Goal: Task Accomplishment & Management: Complete application form

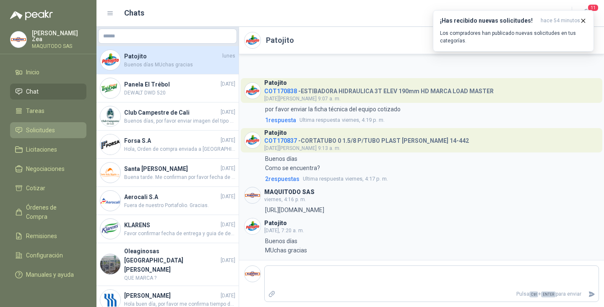
click at [35, 133] on link "Solicitudes" at bounding box center [48, 130] width 76 height 16
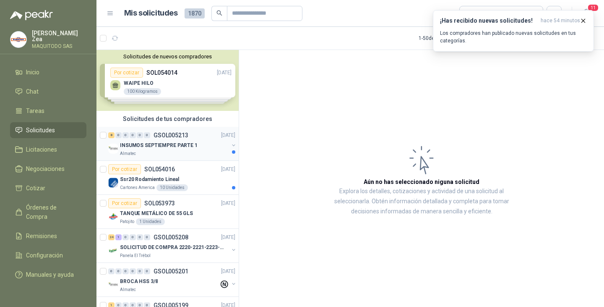
click at [176, 147] on p "INSUMOS SEPTIEMPRE PARTE 1" at bounding box center [159, 145] width 78 height 8
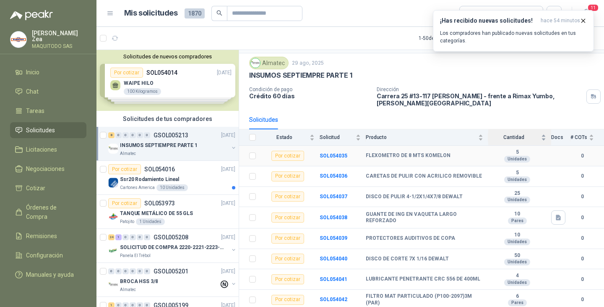
scroll to position [24, 0]
click at [287, 155] on div "Por cotizar" at bounding box center [288, 156] width 33 height 10
click at [325, 154] on b "SOL054035" at bounding box center [334, 156] width 28 height 6
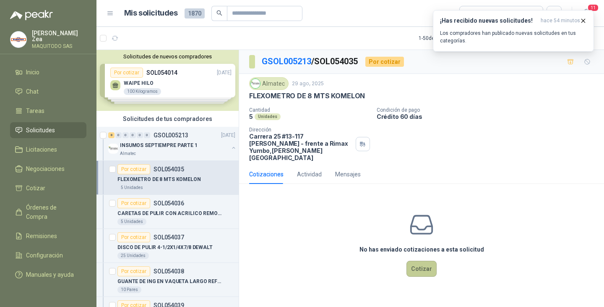
click at [422, 270] on div "No has enviado cotizaciones a esta solicitud Cotizar" at bounding box center [421, 244] width 365 height 107
click at [423, 264] on button "Cotizar" at bounding box center [422, 269] width 30 height 16
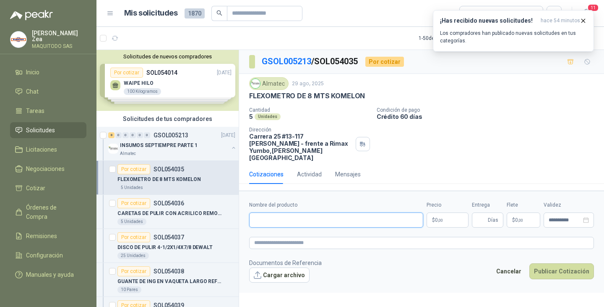
click at [364, 212] on input "Nombre del producto" at bounding box center [336, 219] width 174 height 15
paste input "**********"
type input "**********"
click at [444, 217] on p "$ 0 ,00" at bounding box center [448, 219] width 42 height 15
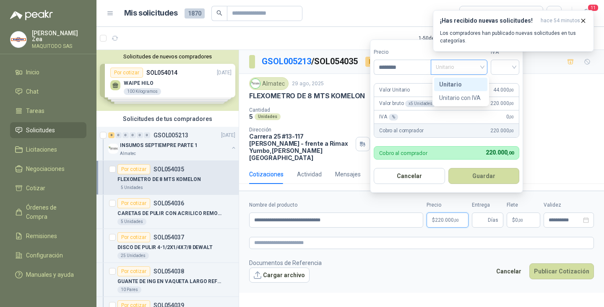
click at [460, 71] on span "Unitario" at bounding box center [459, 67] width 47 height 13
type input "********"
drag, startPoint x: 471, startPoint y: 96, endPoint x: 484, endPoint y: 88, distance: 14.7
click at [472, 96] on div "Unitario con IVA" at bounding box center [460, 97] width 43 height 9
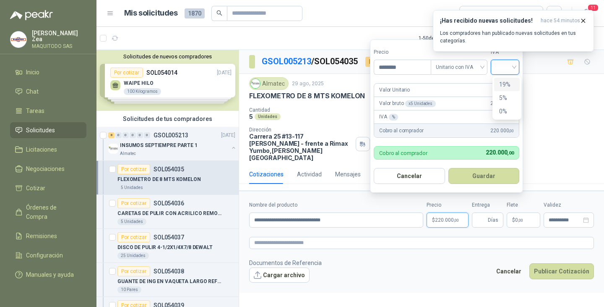
click at [506, 66] on input "search" at bounding box center [505, 66] width 18 height 13
click at [510, 89] on div "19%" at bounding box center [507, 84] width 16 height 9
click at [473, 174] on button "Guardar" at bounding box center [485, 176] width 72 height 16
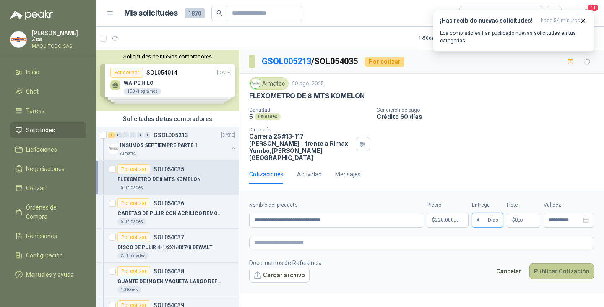
type input "*"
click at [553, 264] on button "Publicar Cotización" at bounding box center [562, 271] width 65 height 16
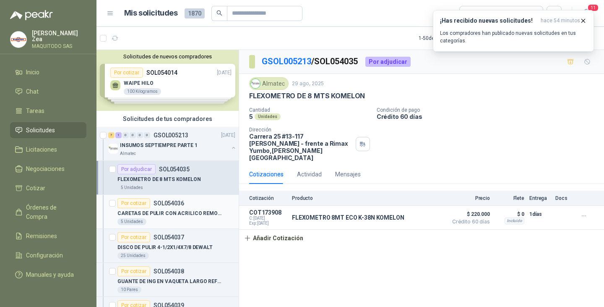
click at [172, 206] on p "SOL054036" at bounding box center [169, 203] width 31 height 6
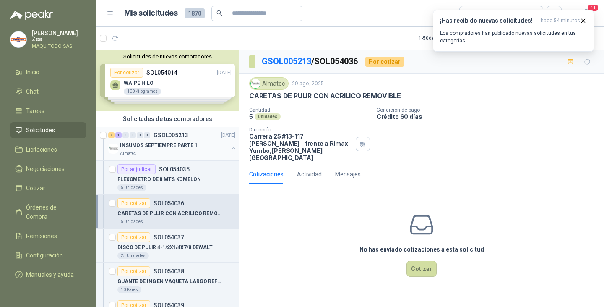
scroll to position [84, 0]
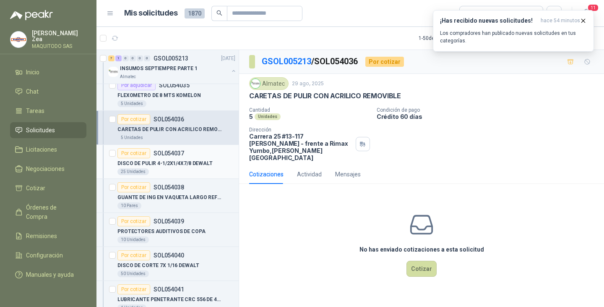
click at [150, 155] on div "Por cotizar SOL054037" at bounding box center [151, 153] width 67 height 10
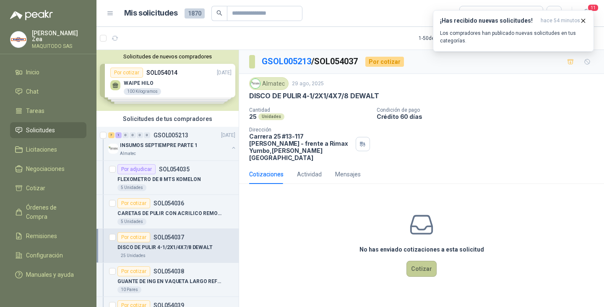
click at [423, 267] on button "Cotizar" at bounding box center [422, 269] width 30 height 16
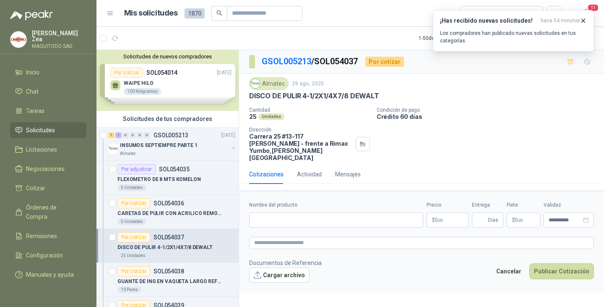
click at [350, 204] on div "Nombre del producto" at bounding box center [336, 214] width 174 height 26
click at [310, 214] on input "Nombre del producto" at bounding box center [336, 219] width 174 height 15
paste input "**********"
type input "**********"
click at [431, 214] on p "$ 0 ,00" at bounding box center [448, 219] width 42 height 15
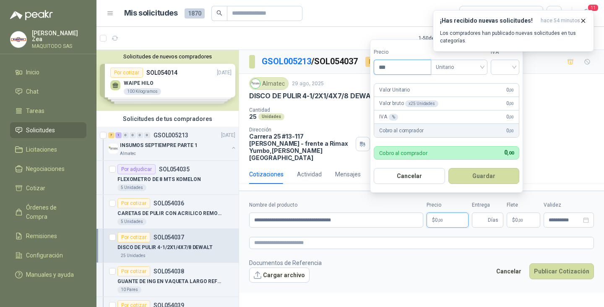
click at [409, 70] on input "***" at bounding box center [402, 67] width 57 height 14
click at [463, 66] on span "Unitario" at bounding box center [459, 67] width 47 height 13
type input "*******"
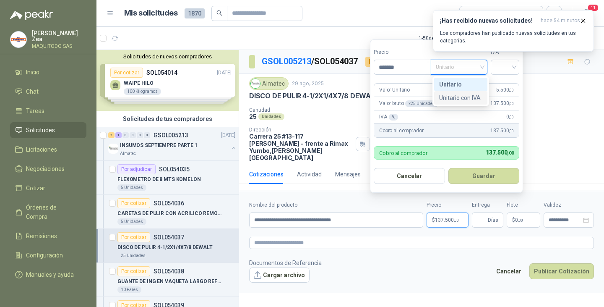
drag, startPoint x: 464, startPoint y: 97, endPoint x: 553, endPoint y: 52, distance: 100.2
click at [465, 99] on div "Unitario con IVA" at bounding box center [460, 97] width 43 height 9
click at [505, 60] on input "search" at bounding box center [505, 66] width 18 height 13
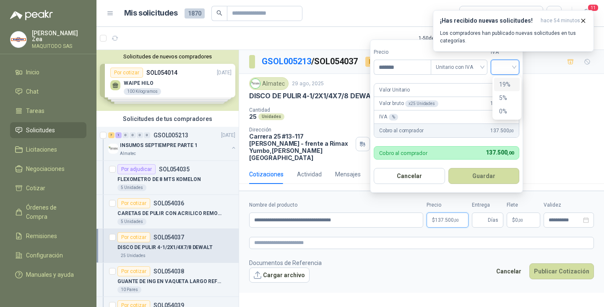
click at [507, 87] on div "19%" at bounding box center [507, 84] width 16 height 9
click at [479, 178] on button "Guardar" at bounding box center [485, 176] width 72 height 16
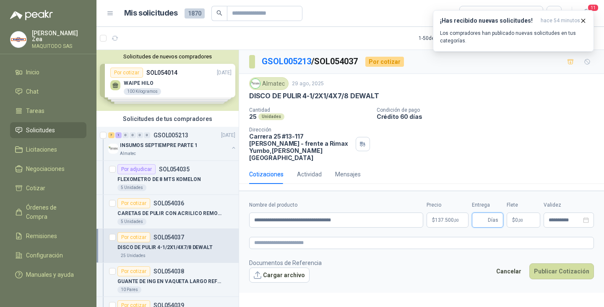
click at [479, 213] on input "Entrega" at bounding box center [481, 220] width 9 height 14
type input "*"
click at [546, 267] on button "Publicar Cotización" at bounding box center [562, 271] width 65 height 16
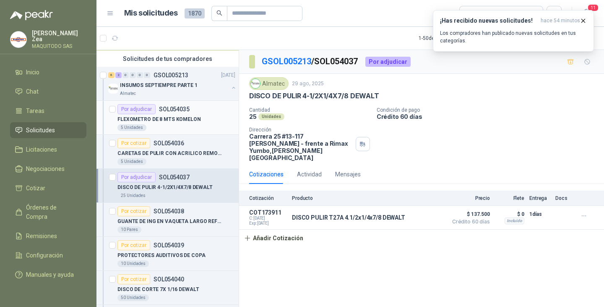
scroll to position [84, 0]
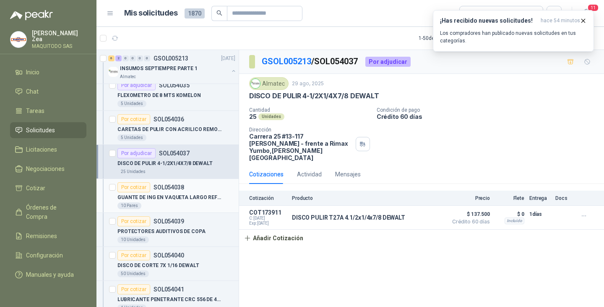
click at [167, 189] on p "SOL054038" at bounding box center [169, 187] width 31 height 6
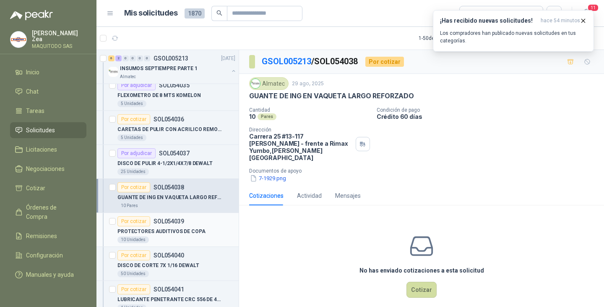
click at [165, 228] on p "PROTECTORES AUDITIVOS DE COPA" at bounding box center [162, 231] width 88 height 8
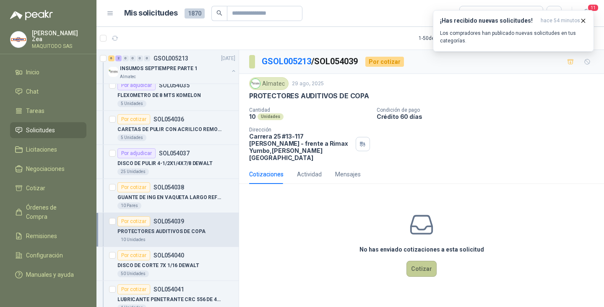
click at [420, 265] on button "Cotizar" at bounding box center [422, 269] width 30 height 16
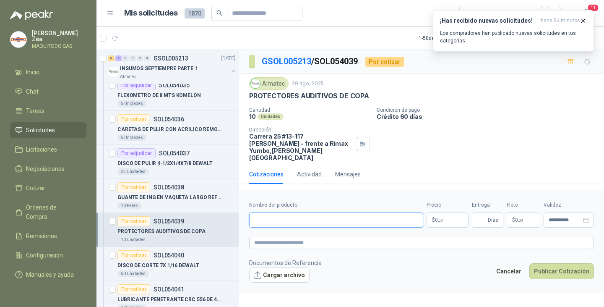
click at [297, 212] on input "Nombre del producto" at bounding box center [336, 219] width 174 height 15
paste input "**********"
type input "**********"
click at [435, 217] on span "0 ,00" at bounding box center [439, 219] width 8 height 5
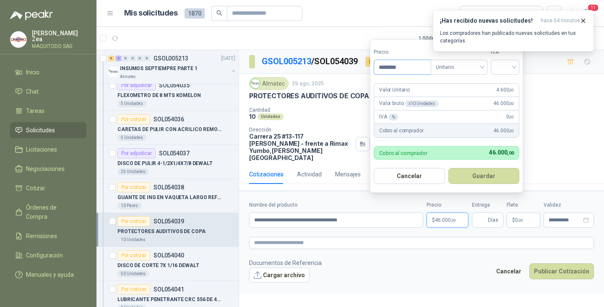
type input "********"
click at [465, 174] on button "Guardar" at bounding box center [485, 176] width 72 height 16
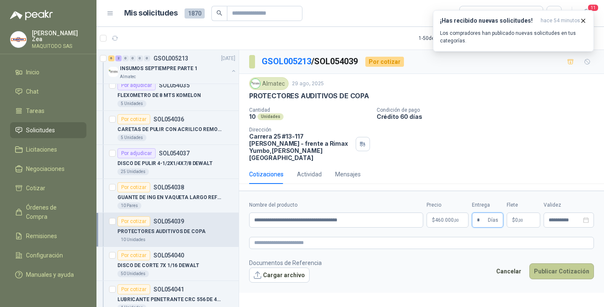
type input "*"
click at [560, 263] on button "Publicar Cotización" at bounding box center [562, 271] width 65 height 16
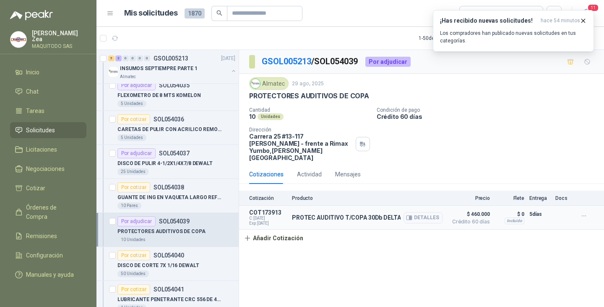
click at [376, 216] on div "PROTEC AUDITIVO T/COPA 30Db DELTA Detalles" at bounding box center [367, 217] width 151 height 17
click at [416, 212] on button "Detalles" at bounding box center [423, 217] width 39 height 11
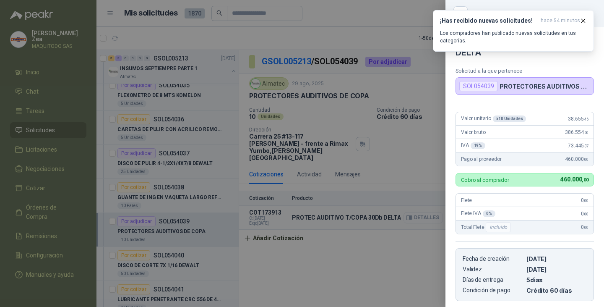
scroll to position [130, 0]
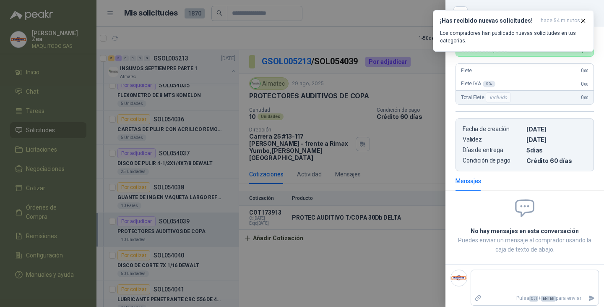
click at [274, 273] on div at bounding box center [302, 153] width 604 height 307
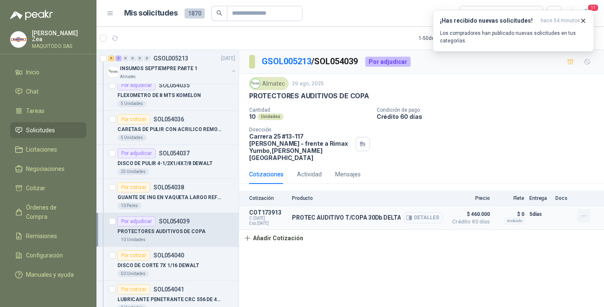
click at [583, 212] on icon "button" at bounding box center [584, 215] width 7 height 7
click at [570, 195] on button "Eliminar" at bounding box center [567, 190] width 67 height 13
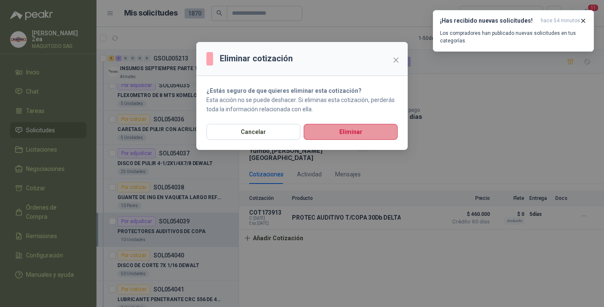
click at [350, 127] on button "Eliminar" at bounding box center [351, 132] width 94 height 16
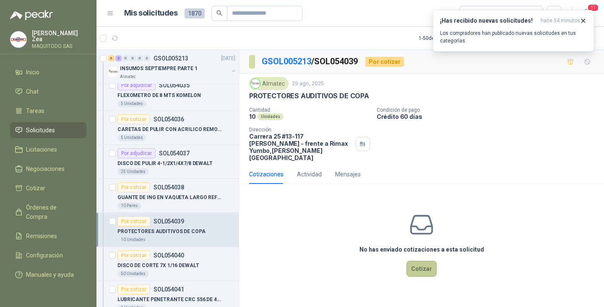
click at [429, 261] on button "Cotizar" at bounding box center [422, 269] width 30 height 16
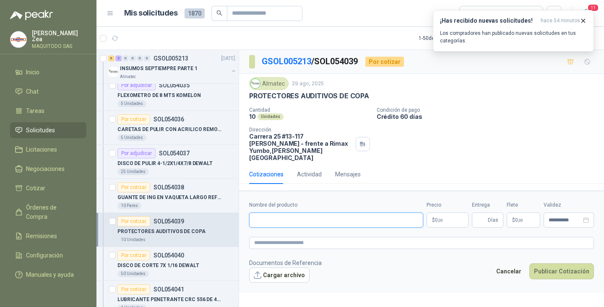
click at [287, 217] on input "Nombre del producto" at bounding box center [336, 219] width 174 height 15
paste input "**********"
type input "**********"
click at [439, 218] on span ",00" at bounding box center [440, 220] width 5 height 5
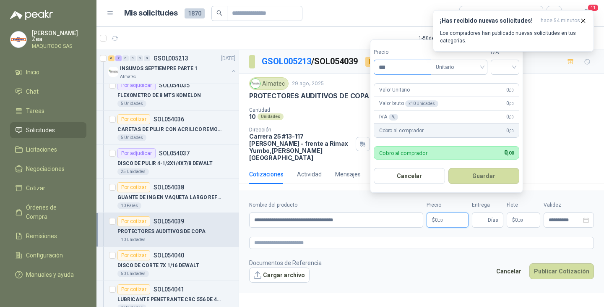
click at [390, 67] on input "***" at bounding box center [402, 67] width 57 height 14
drag, startPoint x: 407, startPoint y: 65, endPoint x: 361, endPoint y: 65, distance: 46.2
click at [361, 65] on body "[PERSON_NAME] MAQUITODO SAS Inicio Chat Tareas Solicitudes Licitaciones Negocia…" at bounding box center [302, 153] width 604 height 307
click at [397, 67] on input "****" at bounding box center [402, 67] width 57 height 14
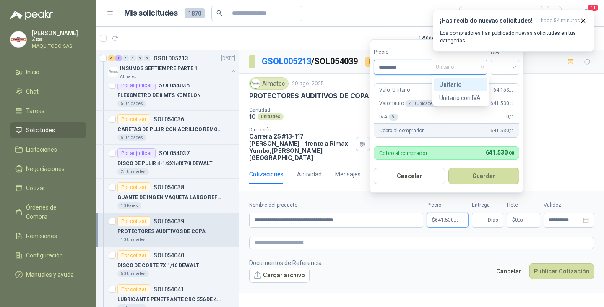
click at [481, 68] on span "Unitario" at bounding box center [459, 67] width 47 height 13
type input "********"
click at [472, 98] on div "Unitario con IVA" at bounding box center [460, 97] width 43 height 9
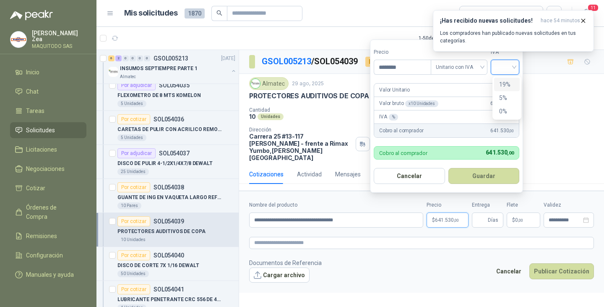
click at [503, 65] on input "search" at bounding box center [505, 66] width 18 height 13
click at [505, 83] on div "19%" at bounding box center [507, 84] width 16 height 9
click at [495, 175] on button "Guardar" at bounding box center [485, 176] width 72 height 16
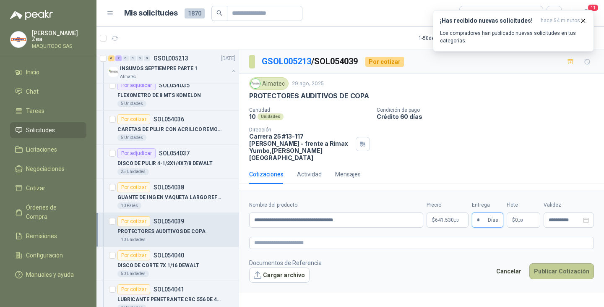
type input "*"
click at [552, 267] on button "Publicar Cotización" at bounding box center [562, 271] width 65 height 16
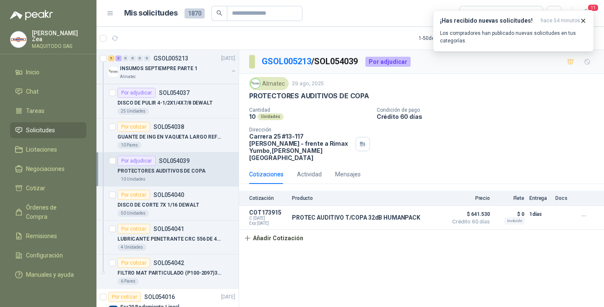
scroll to position [168, 0]
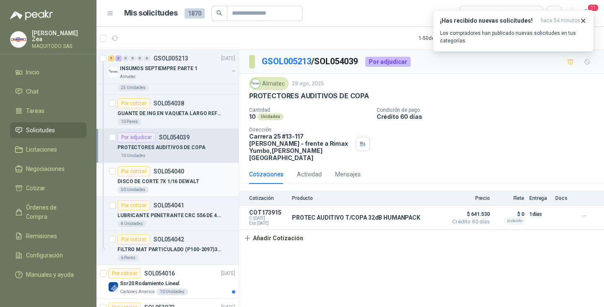
click at [164, 188] on div "50 Unidades" at bounding box center [177, 189] width 118 height 7
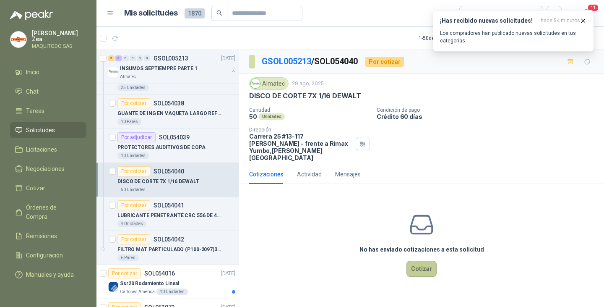
click at [423, 262] on button "Cotizar" at bounding box center [422, 269] width 30 height 16
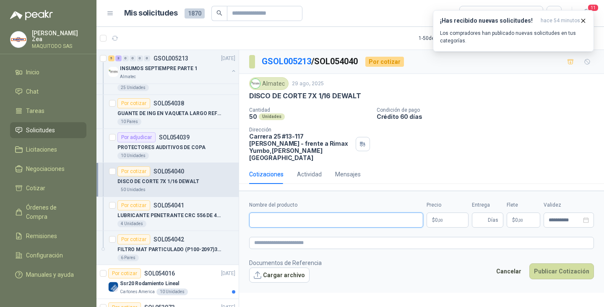
click at [327, 214] on input "Nombre del producto" at bounding box center [336, 219] width 174 height 15
paste input "**********"
type input "**********"
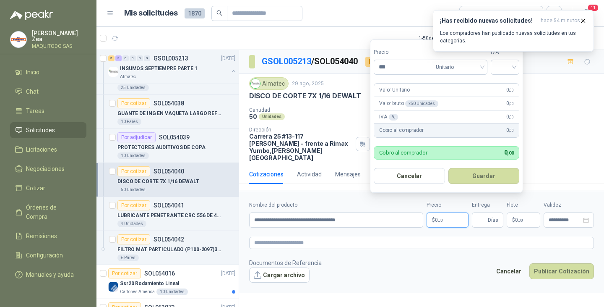
click at [451, 212] on p "$ 0 ,00" at bounding box center [448, 219] width 42 height 15
click at [391, 66] on input "***" at bounding box center [402, 67] width 57 height 14
type input "*******"
click at [497, 176] on button "Guardar" at bounding box center [485, 176] width 72 height 16
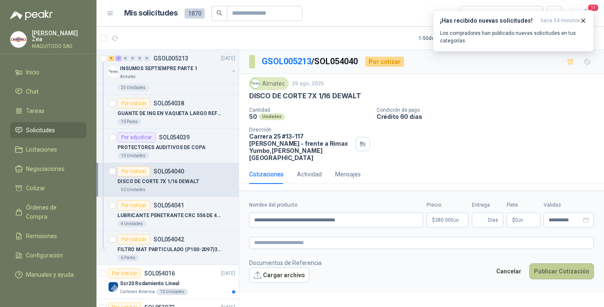
click at [559, 263] on button "Publicar Cotización" at bounding box center [562, 271] width 65 height 16
type input "*"
click at [559, 264] on button "Publicar Cotización" at bounding box center [562, 271] width 65 height 16
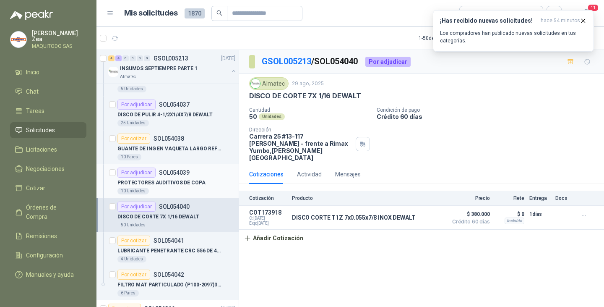
scroll to position [168, 0]
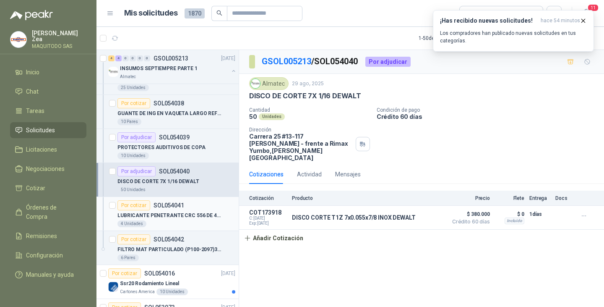
click at [180, 212] on p "LUBRICANTE PENETRANTE CRC 556 DE 400ML" at bounding box center [170, 216] width 105 height 8
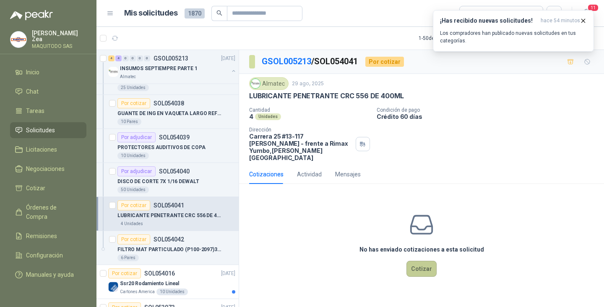
click at [423, 261] on button "Cotizar" at bounding box center [422, 269] width 30 height 16
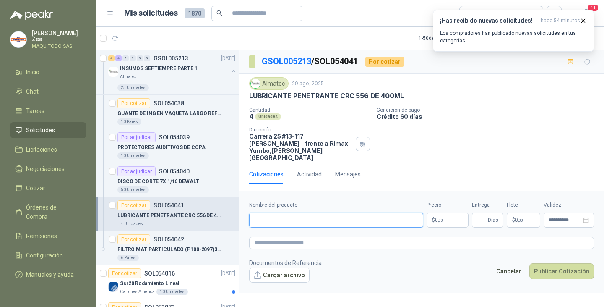
click at [330, 214] on input "Nombre del producto" at bounding box center [336, 219] width 174 height 15
paste input "**********"
click at [340, 213] on input "**********" at bounding box center [336, 219] width 174 height 15
drag, startPoint x: 354, startPoint y: 211, endPoint x: 342, endPoint y: 216, distance: 12.4
click at [337, 212] on input "**********" at bounding box center [336, 219] width 174 height 15
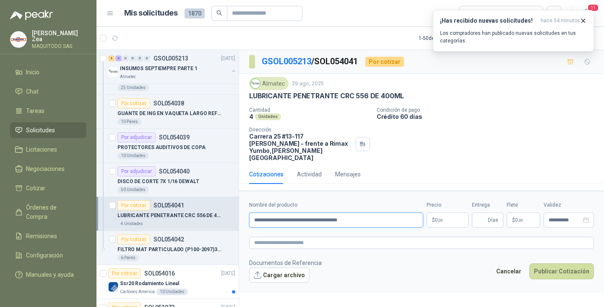
type input "**********"
click at [439, 212] on p "$ 0 ,00" at bounding box center [448, 219] width 42 height 15
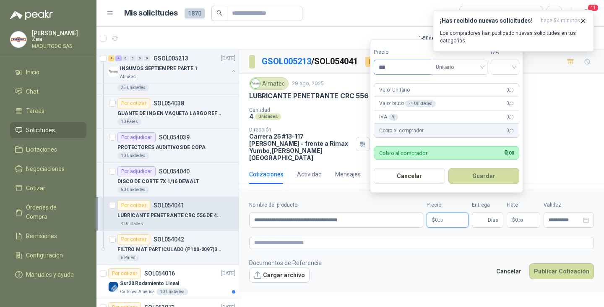
click at [392, 64] on input "***" at bounding box center [402, 67] width 57 height 14
type input "********"
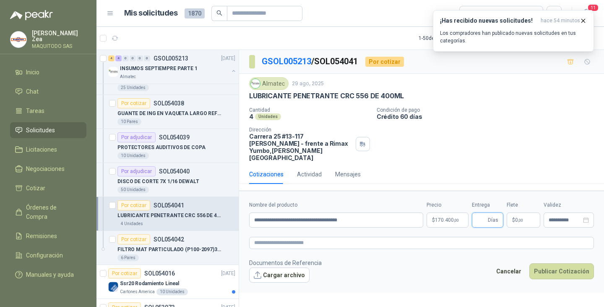
click at [485, 213] on input "Entrega" at bounding box center [481, 220] width 9 height 14
type input "*"
click at [569, 267] on button "Publicar Cotización" at bounding box center [562, 271] width 65 height 16
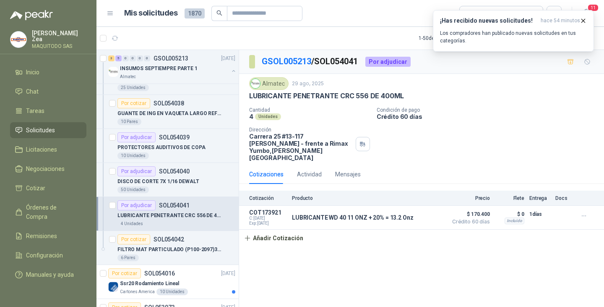
scroll to position [294, 0]
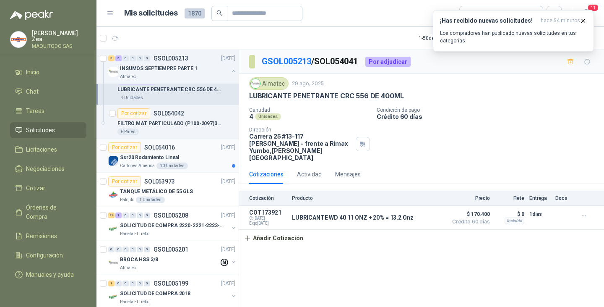
click at [136, 158] on p "Ssr20 Rodamiento Lineal" at bounding box center [149, 158] width 59 height 8
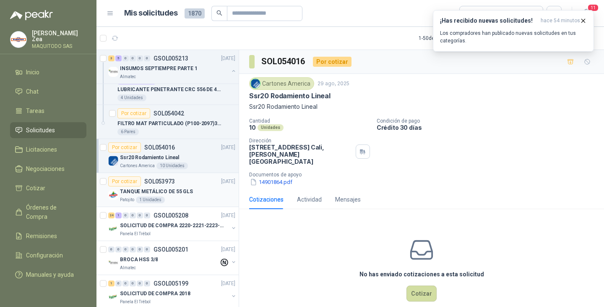
click at [155, 188] on p "TANQUE METÁLICO DE 55 GLS" at bounding box center [156, 192] width 73 height 8
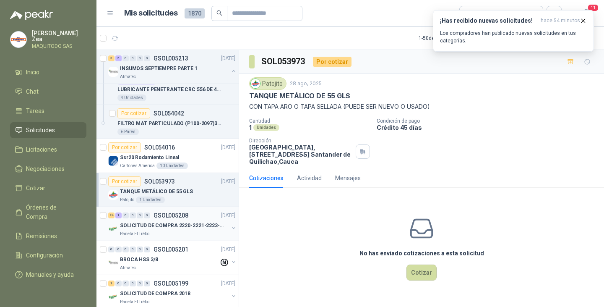
click at [160, 230] on div "SOLICITUD DE COMPRA 2220-2221-2223-2224" at bounding box center [174, 225] width 109 height 10
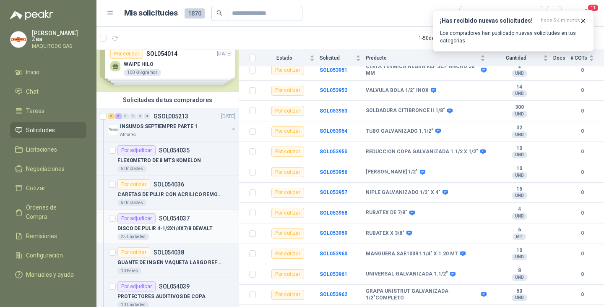
scroll to position [42, 0]
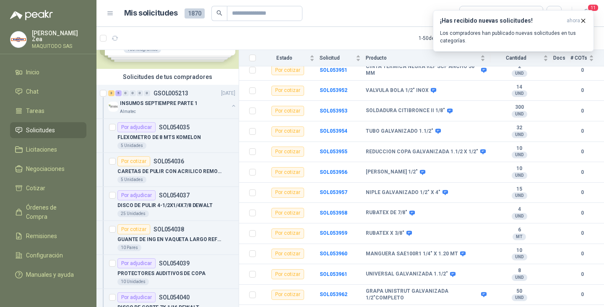
click at [34, 123] on link "Solicitudes" at bounding box center [48, 130] width 76 height 16
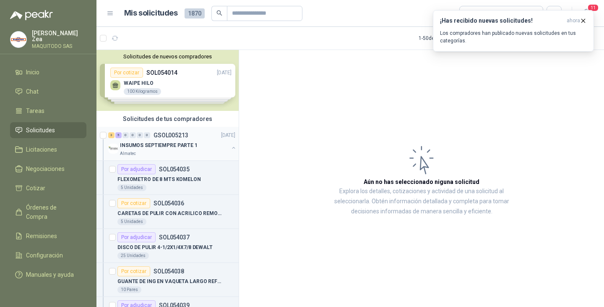
click at [230, 148] on button "button" at bounding box center [233, 147] width 7 height 7
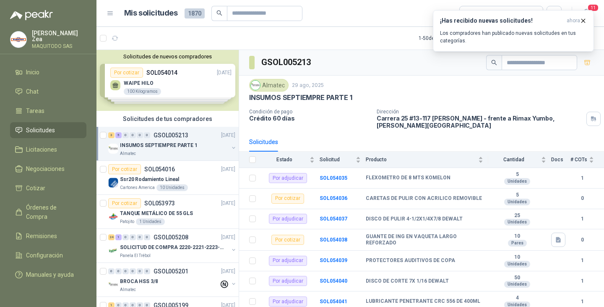
click at [39, 126] on span "Solicitudes" at bounding box center [40, 129] width 29 height 9
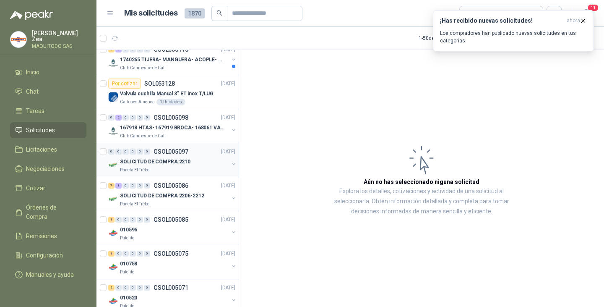
scroll to position [504, 0]
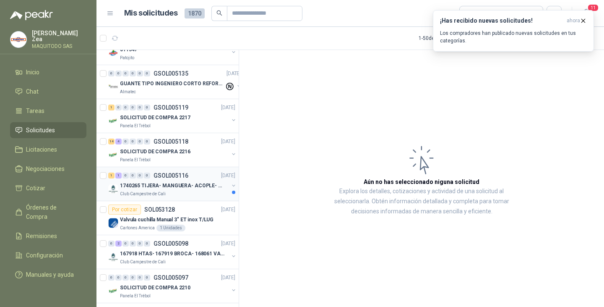
click at [172, 190] on div "1740265 TIJERA- MANGUERA- ACOPLE- SURTIDORES" at bounding box center [174, 185] width 109 height 10
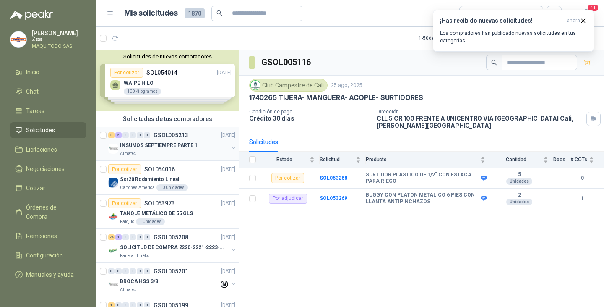
click at [166, 152] on div "Almatec" at bounding box center [174, 153] width 109 height 7
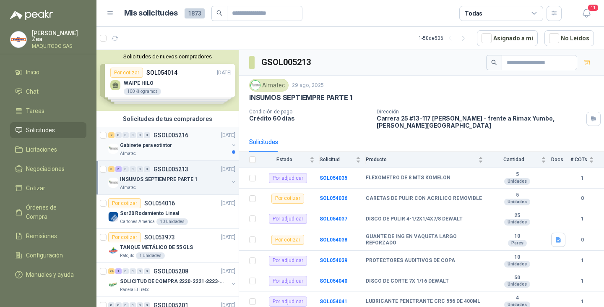
click at [162, 149] on p "Gabinete para extintor" at bounding box center [146, 145] width 52 height 8
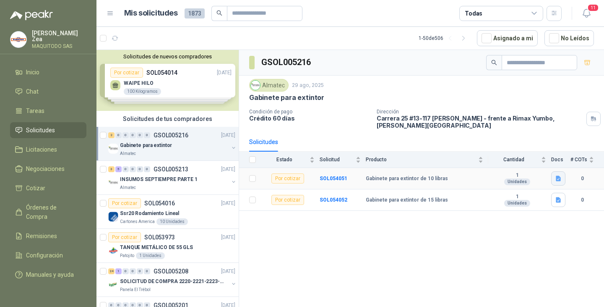
click at [559, 182] on button "button" at bounding box center [558, 178] width 14 height 14
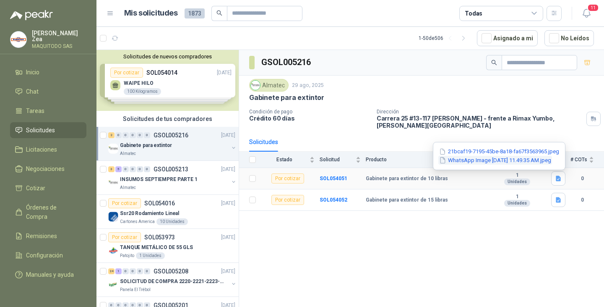
click at [493, 156] on button "WhatsApp Image 2025-08-29 at 11.49.35 AM.jpeg" at bounding box center [496, 160] width 114 height 9
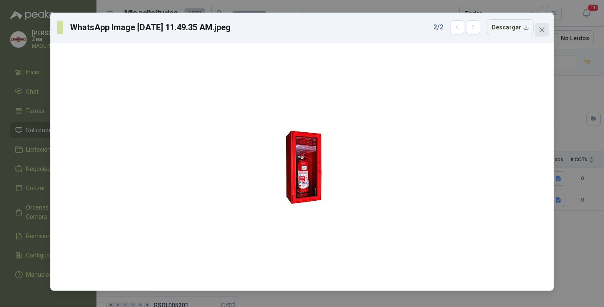
click at [541, 30] on icon "close" at bounding box center [542, 29] width 7 height 7
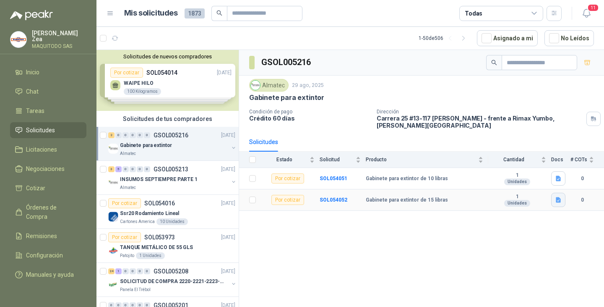
click at [558, 198] on icon "button" at bounding box center [558, 199] width 5 height 5
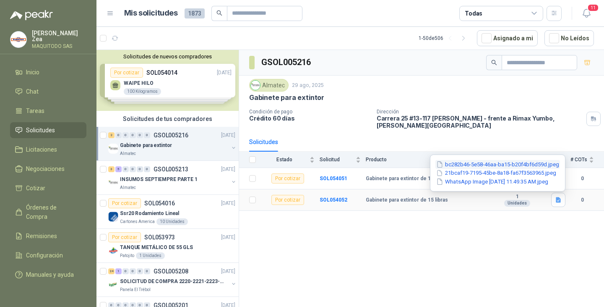
click at [470, 165] on button "bc282b46-5e58-46aa-ba15-b20f4bf6d59d.jpeg" at bounding box center [498, 164] width 125 height 9
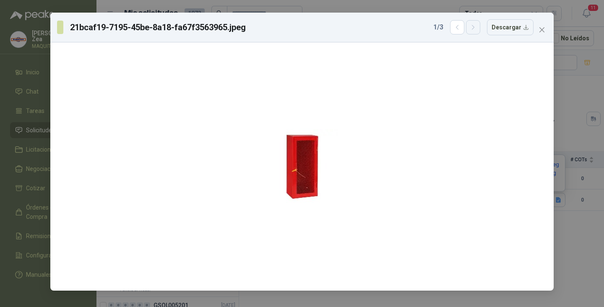
click at [472, 29] on button "button" at bounding box center [473, 27] width 14 height 14
click at [476, 24] on icon "button" at bounding box center [473, 27] width 7 height 7
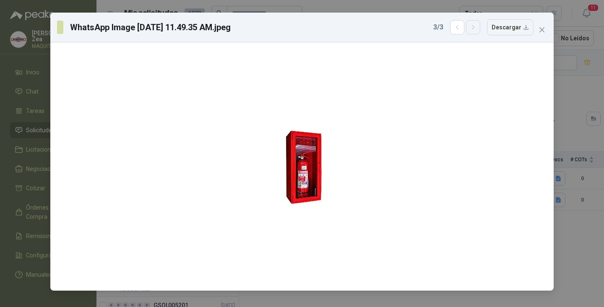
click at [476, 24] on icon "button" at bounding box center [473, 27] width 7 height 7
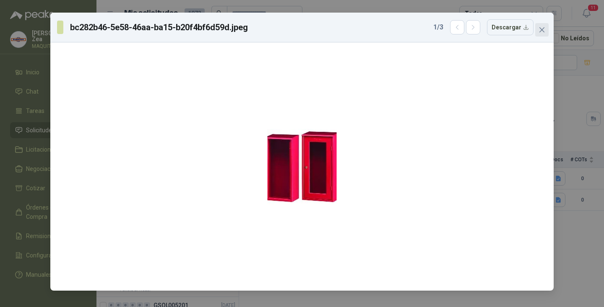
click at [544, 29] on icon "close" at bounding box center [542, 29] width 7 height 7
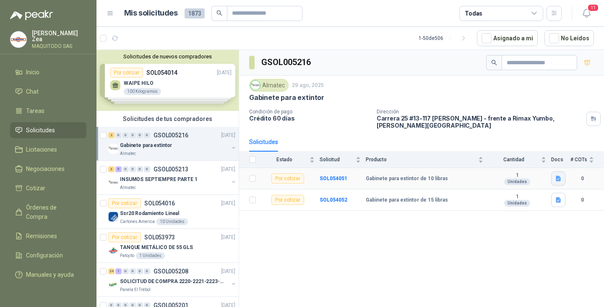
click at [557, 180] on icon "button" at bounding box center [558, 178] width 7 height 7
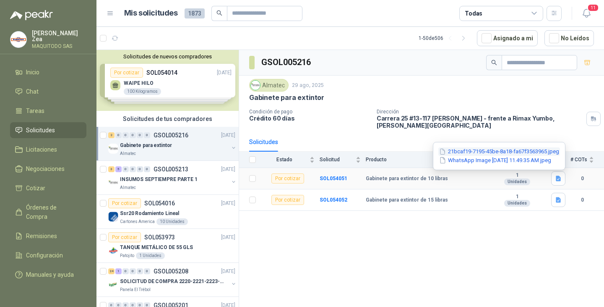
click at [463, 151] on button "21bcaf19-7195-45be-8a18-fa67f3563965.jpeg" at bounding box center [500, 151] width 122 height 9
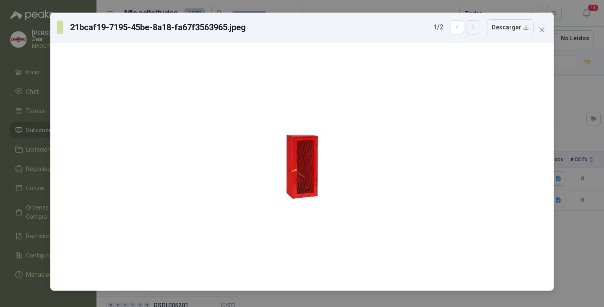
click at [475, 25] on icon "button" at bounding box center [473, 27] width 7 height 7
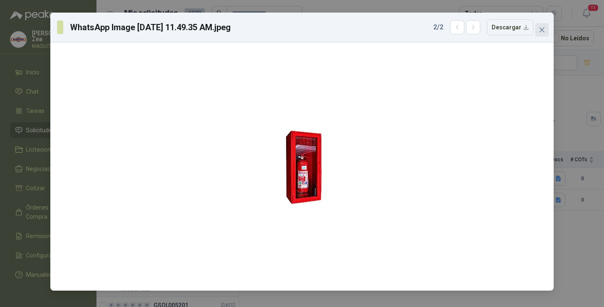
click at [542, 27] on icon "close" at bounding box center [542, 29] width 7 height 7
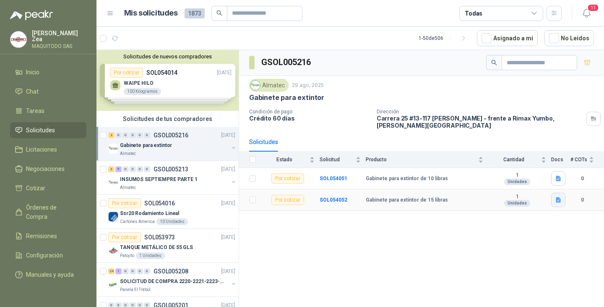
click at [559, 203] on icon "button" at bounding box center [558, 199] width 5 height 5
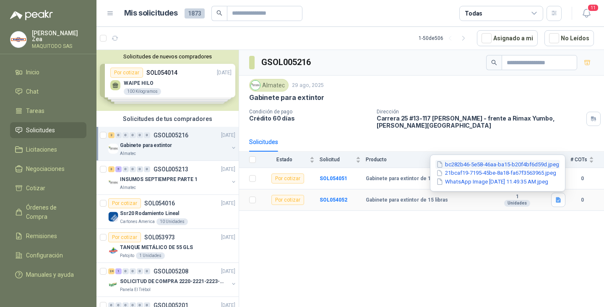
click at [468, 164] on button "bc282b46-5e58-46aa-ba15-b20f4bf6d59d.jpeg" at bounding box center [498, 164] width 125 height 9
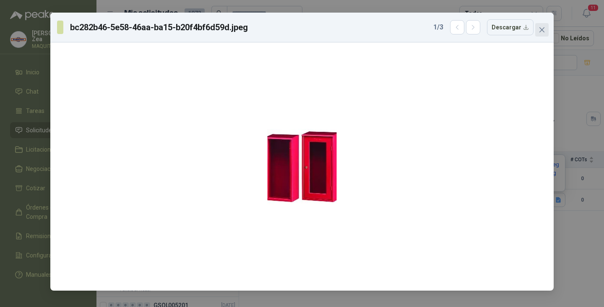
click at [543, 28] on icon "close" at bounding box center [542, 29] width 5 height 5
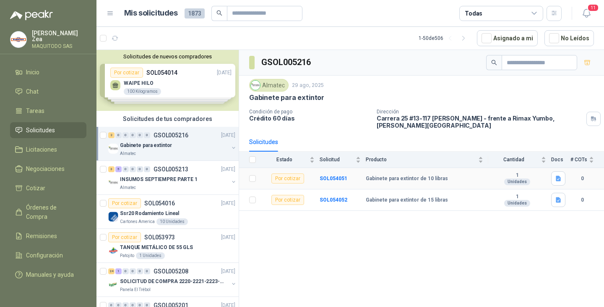
click at [277, 182] on div "Por cotizar" at bounding box center [288, 178] width 33 height 10
click at [333, 176] on b "SOL054051" at bounding box center [334, 178] width 28 height 6
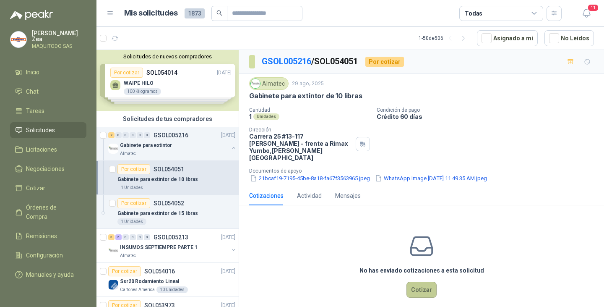
click at [420, 282] on button "Cotizar" at bounding box center [422, 290] width 30 height 16
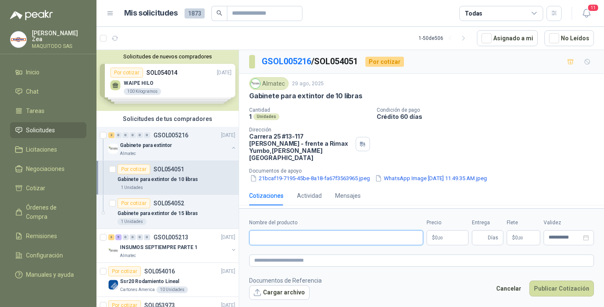
click at [312, 238] on input "Nombre del producto" at bounding box center [336, 237] width 174 height 15
click at [311, 237] on input "Nombre del producto" at bounding box center [336, 237] width 174 height 15
click at [364, 93] on div "Gabinete para extintor de 10 libras" at bounding box center [421, 95] width 345 height 9
drag, startPoint x: 321, startPoint y: 96, endPoint x: 256, endPoint y: 103, distance: 65.4
click at [248, 97] on div "Almatec 29 ago, 2025 Gabinete para extintor de 10 libras Cantidad 1 Unidades Co…" at bounding box center [421, 130] width 365 height 112
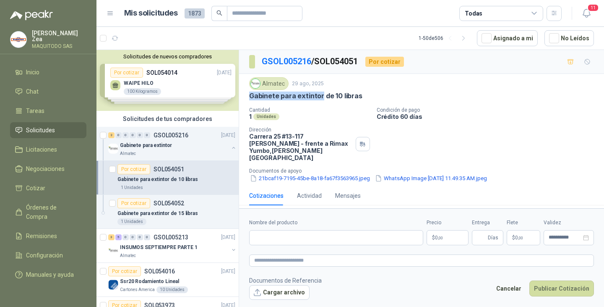
copy p "Gabinete para extintor"
click at [283, 233] on input "Nombre del producto" at bounding box center [336, 237] width 174 height 15
paste input "**********"
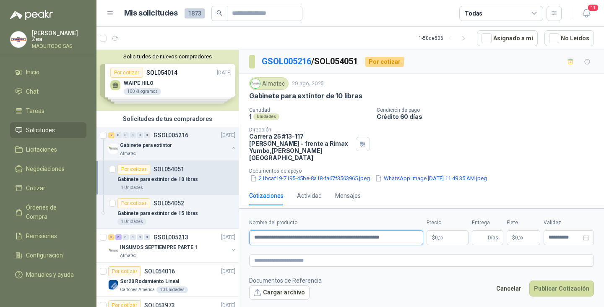
type input "**********"
click at [437, 235] on span "0 ,00" at bounding box center [439, 237] width 8 height 5
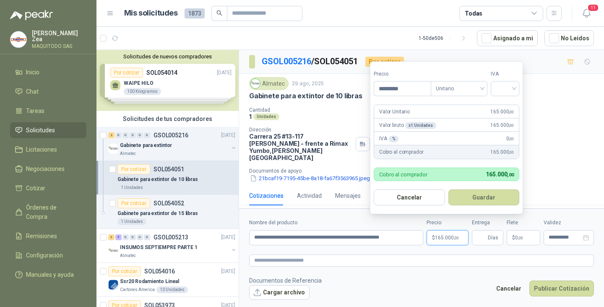
type input "*********"
click at [469, 196] on button "Guardar" at bounding box center [485, 197] width 72 height 16
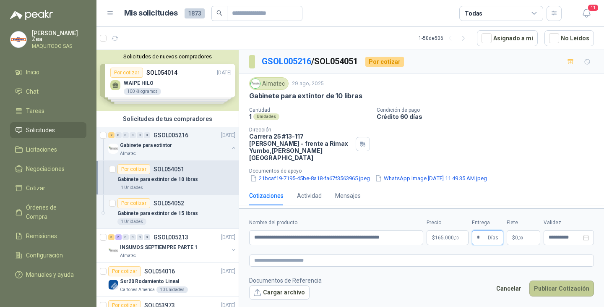
type input "*"
click at [550, 285] on button "Publicar Cotización" at bounding box center [562, 288] width 65 height 16
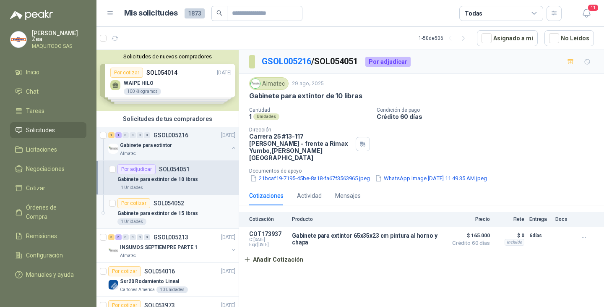
click at [139, 200] on div "Por cotizar" at bounding box center [134, 203] width 33 height 10
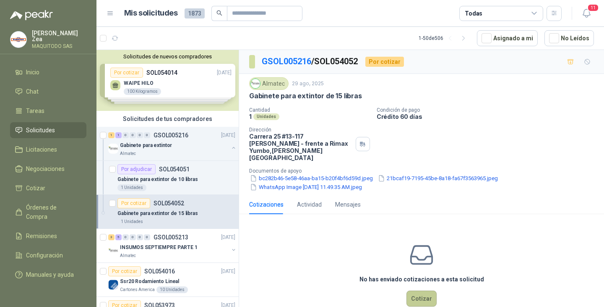
click at [423, 293] on button "Cotizar" at bounding box center [422, 298] width 30 height 16
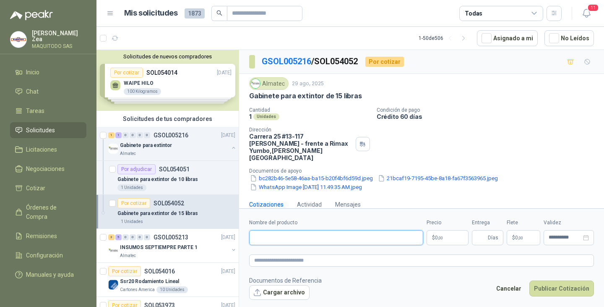
click at [308, 238] on input "Nombre del producto" at bounding box center [336, 237] width 174 height 15
paste input "**********"
type input "**********"
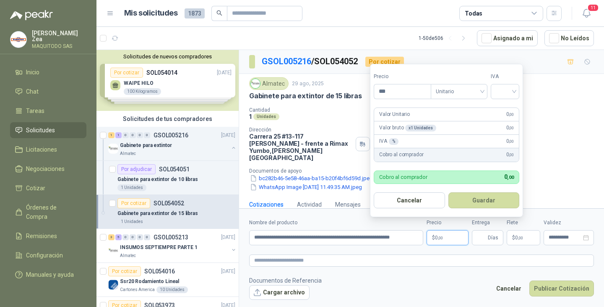
click at [446, 236] on p "$ 0 ,00" at bounding box center [448, 237] width 42 height 15
click at [389, 94] on input "***" at bounding box center [402, 91] width 57 height 14
click at [477, 91] on span "Unitario" at bounding box center [459, 91] width 47 height 13
type input "*********"
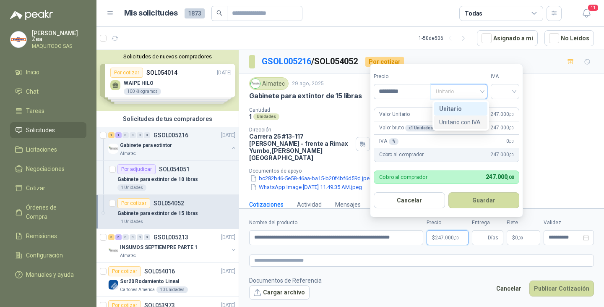
drag, startPoint x: 467, startPoint y: 119, endPoint x: 483, endPoint y: 107, distance: 20.1
click at [467, 119] on div "Unitario con IVA" at bounding box center [460, 122] width 43 height 9
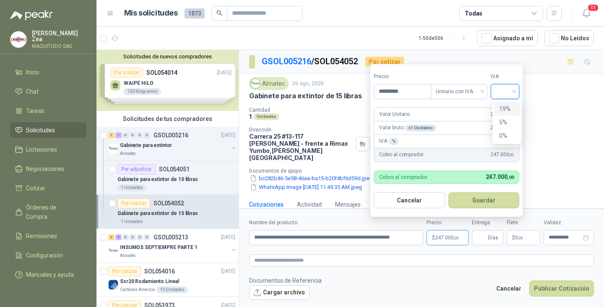
click at [504, 85] on input "search" at bounding box center [505, 90] width 18 height 13
click at [505, 105] on div "19%" at bounding box center [507, 108] width 16 height 9
drag, startPoint x: 470, startPoint y: 197, endPoint x: 494, endPoint y: 220, distance: 32.9
click at [470, 197] on button "Guardar" at bounding box center [485, 200] width 72 height 16
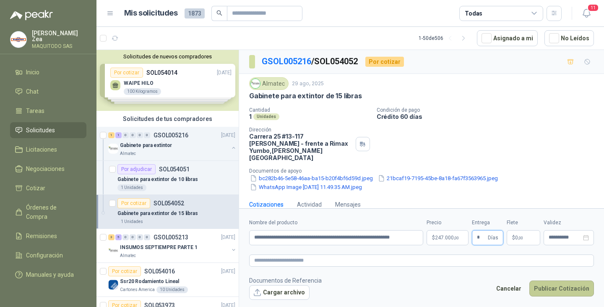
type input "*"
click at [554, 288] on button "Publicar Cotización" at bounding box center [562, 288] width 65 height 16
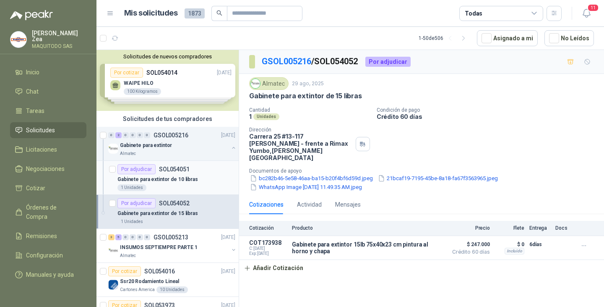
click at [174, 168] on p "SOL054051" at bounding box center [174, 169] width 31 height 6
